Goal: Find specific page/section: Locate a particular part of the current website

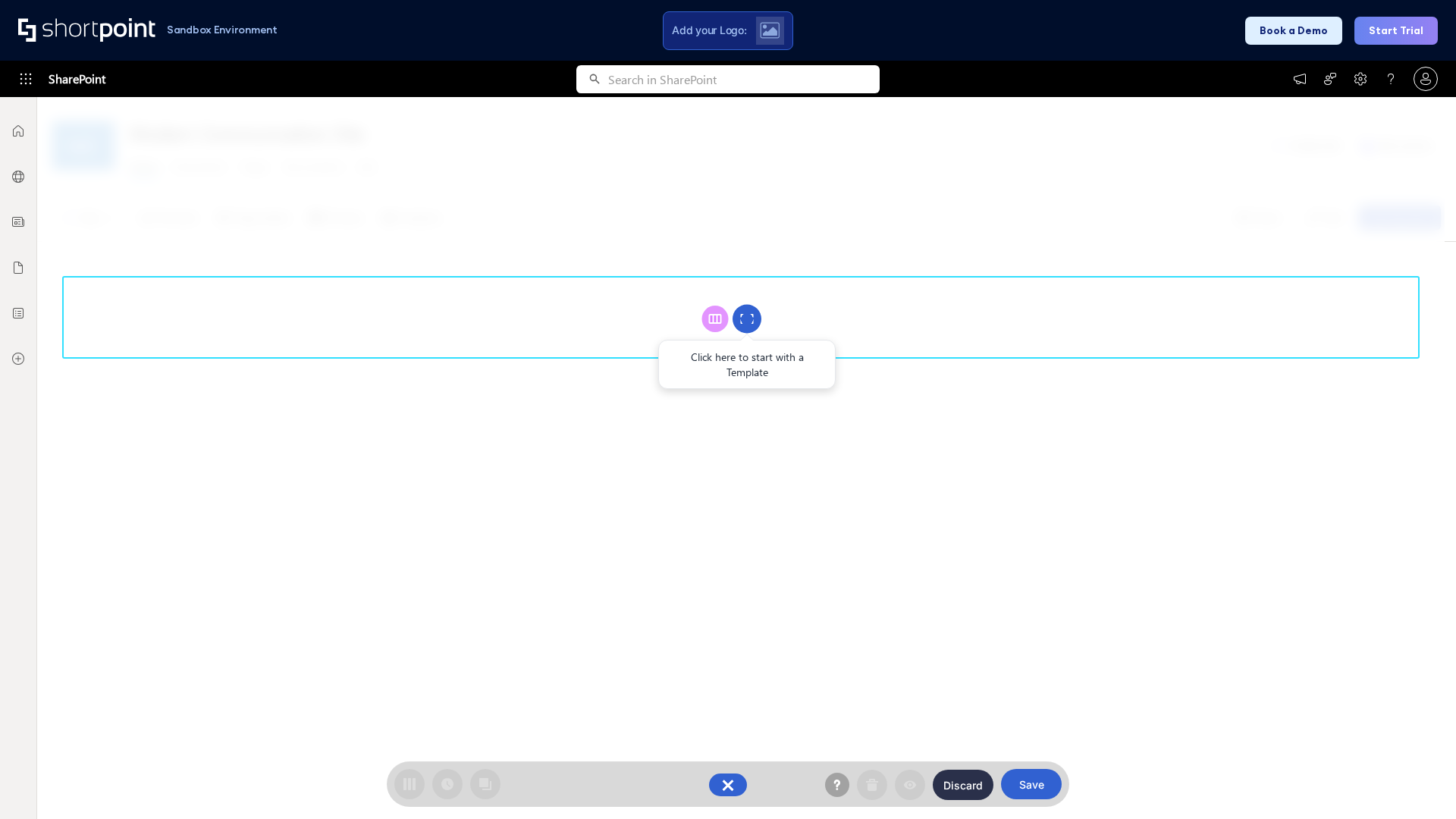
click at [747, 318] on circle at bounding box center [747, 318] width 28 height 28
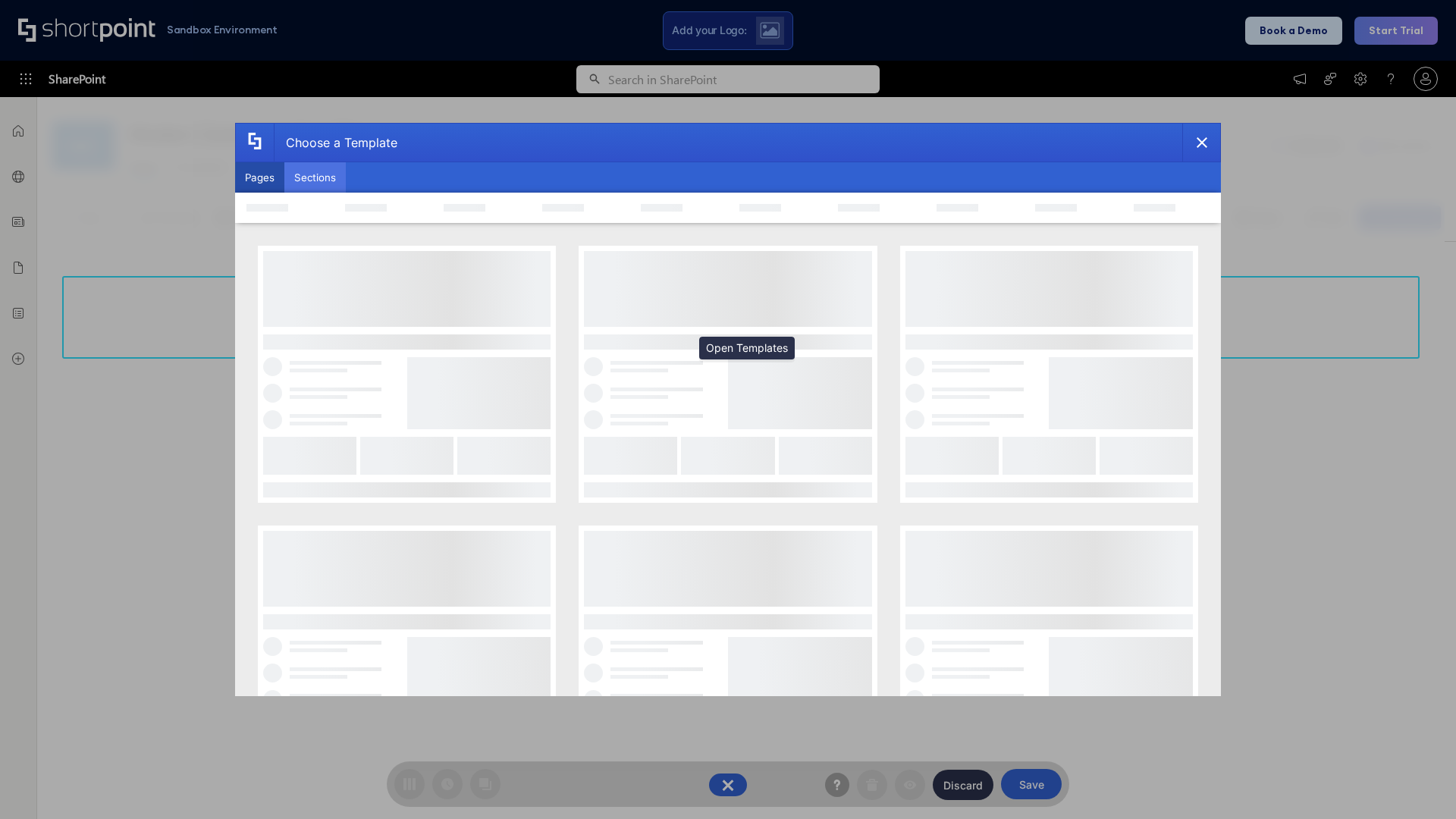
click at [315, 178] on button "Sections" at bounding box center [314, 177] width 61 height 30
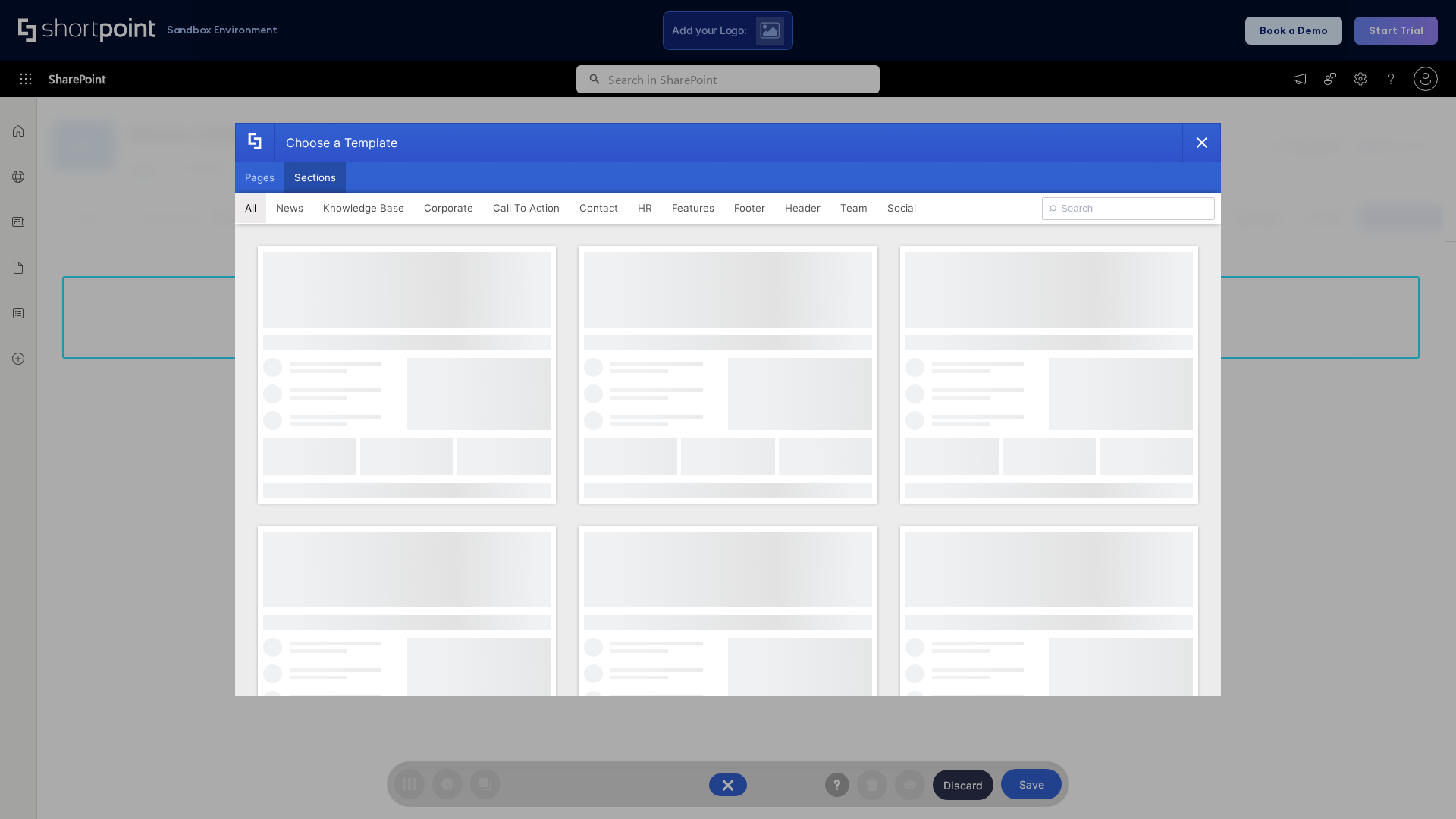
type input "Team Dashboard 1"
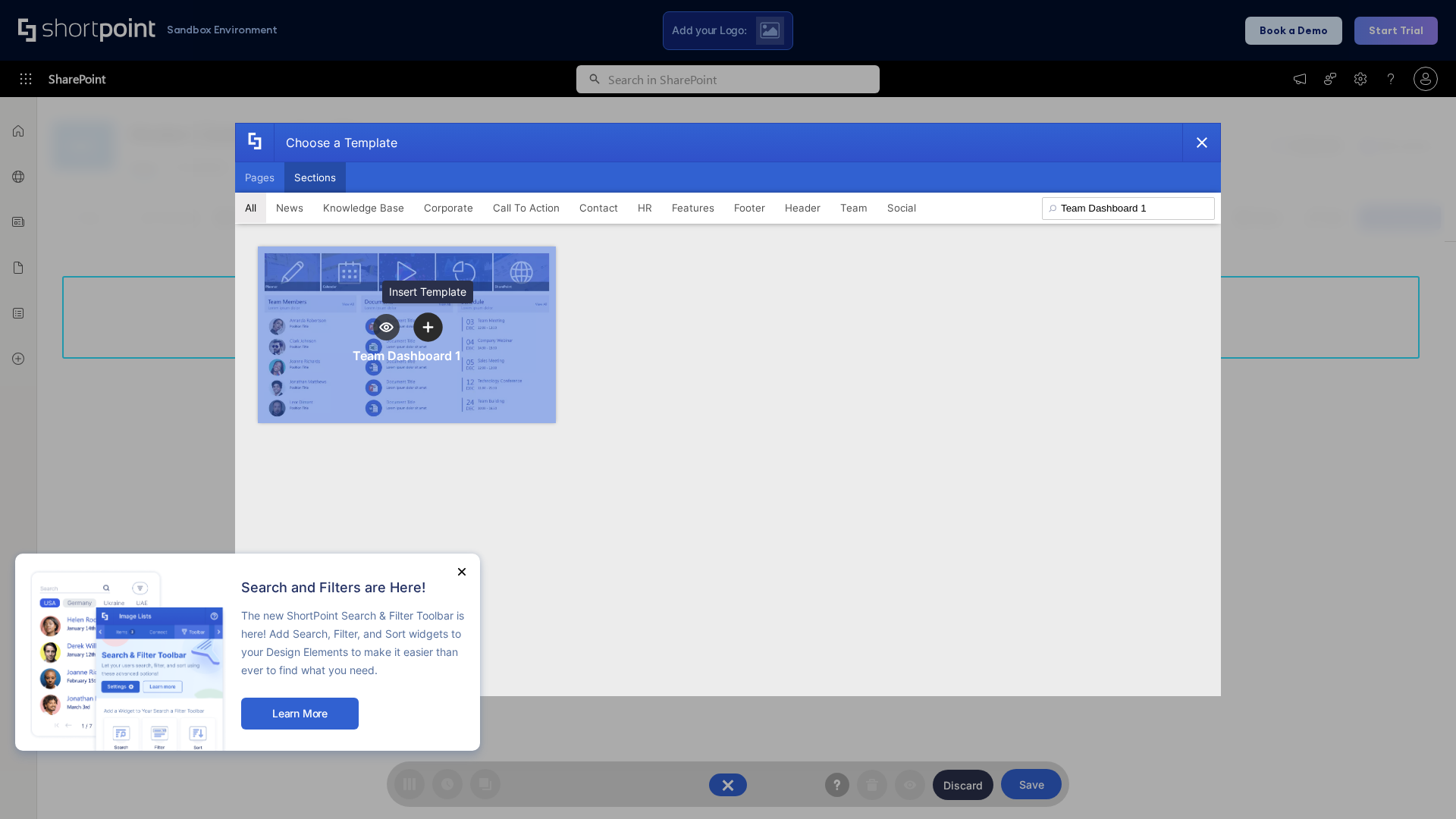
click at [428, 327] on icon "template selector" at bounding box center [427, 327] width 10 height 10
